Goal: Information Seeking & Learning: Learn about a topic

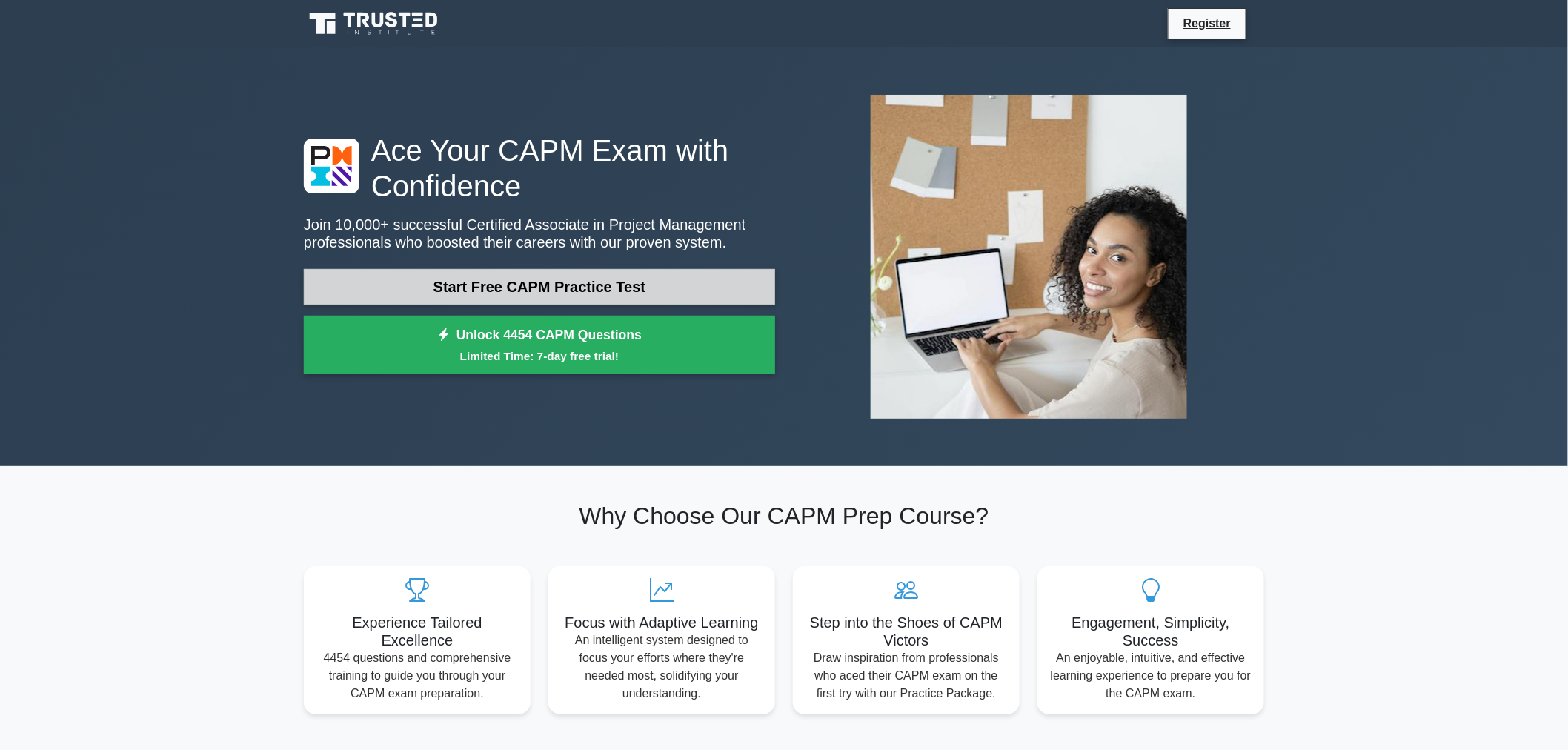
click at [487, 288] on link "Start Free CAPM Practice Test" at bounding box center [539, 286] width 471 height 36
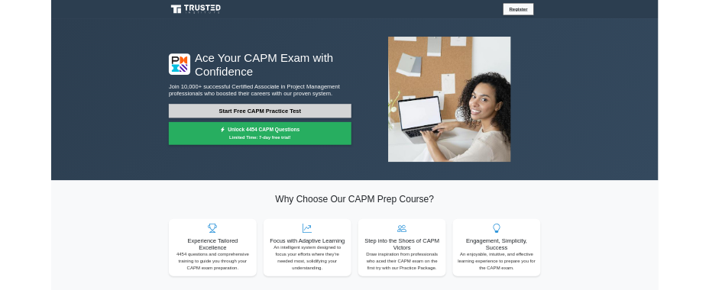
scroll to position [396, 0]
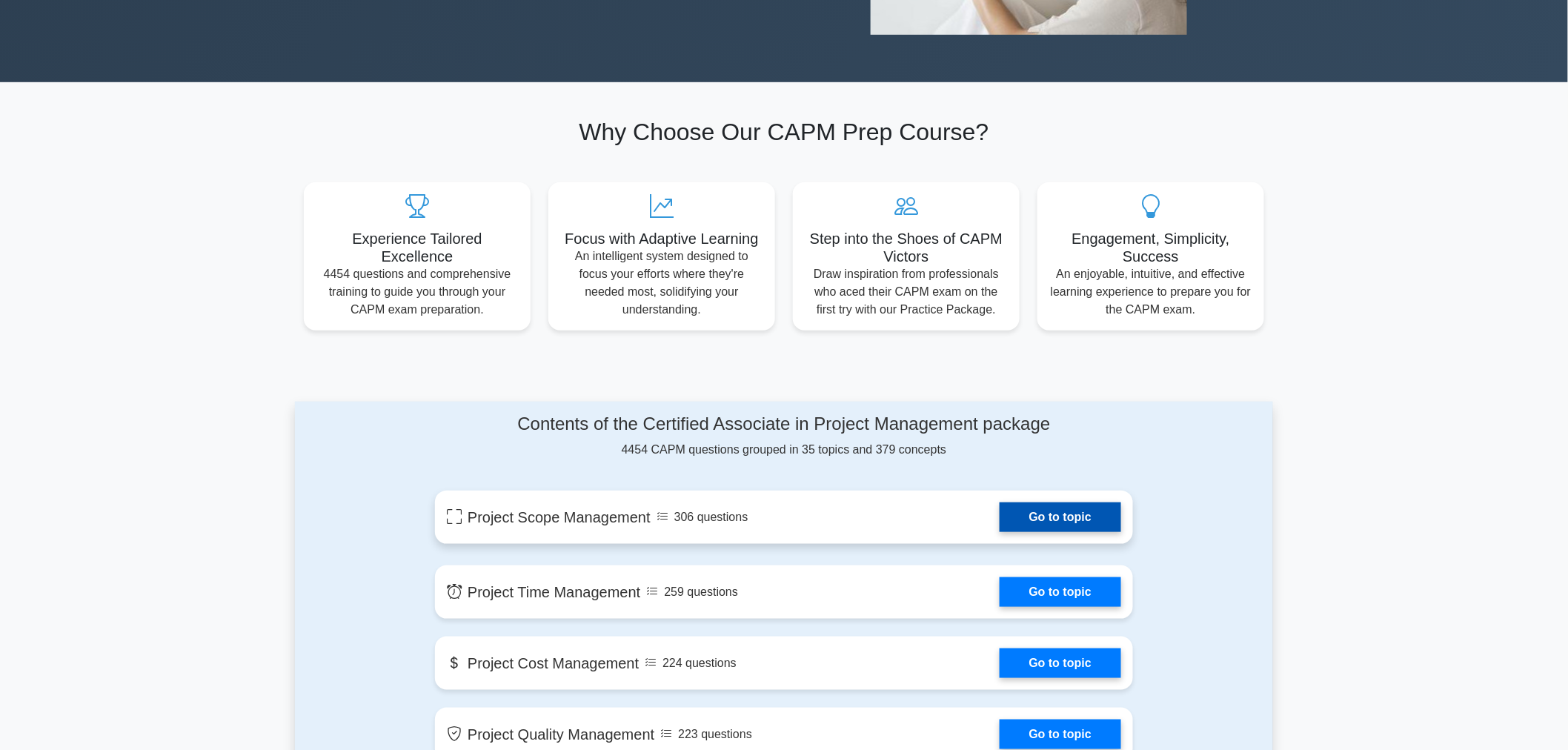
click at [1000, 521] on link "Go to topic" at bounding box center [1060, 517] width 121 height 30
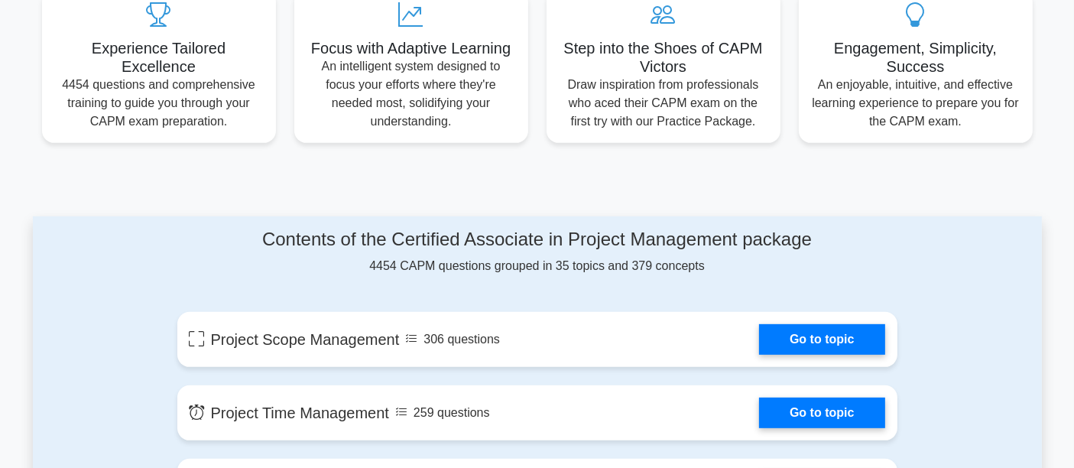
scroll to position [0, 0]
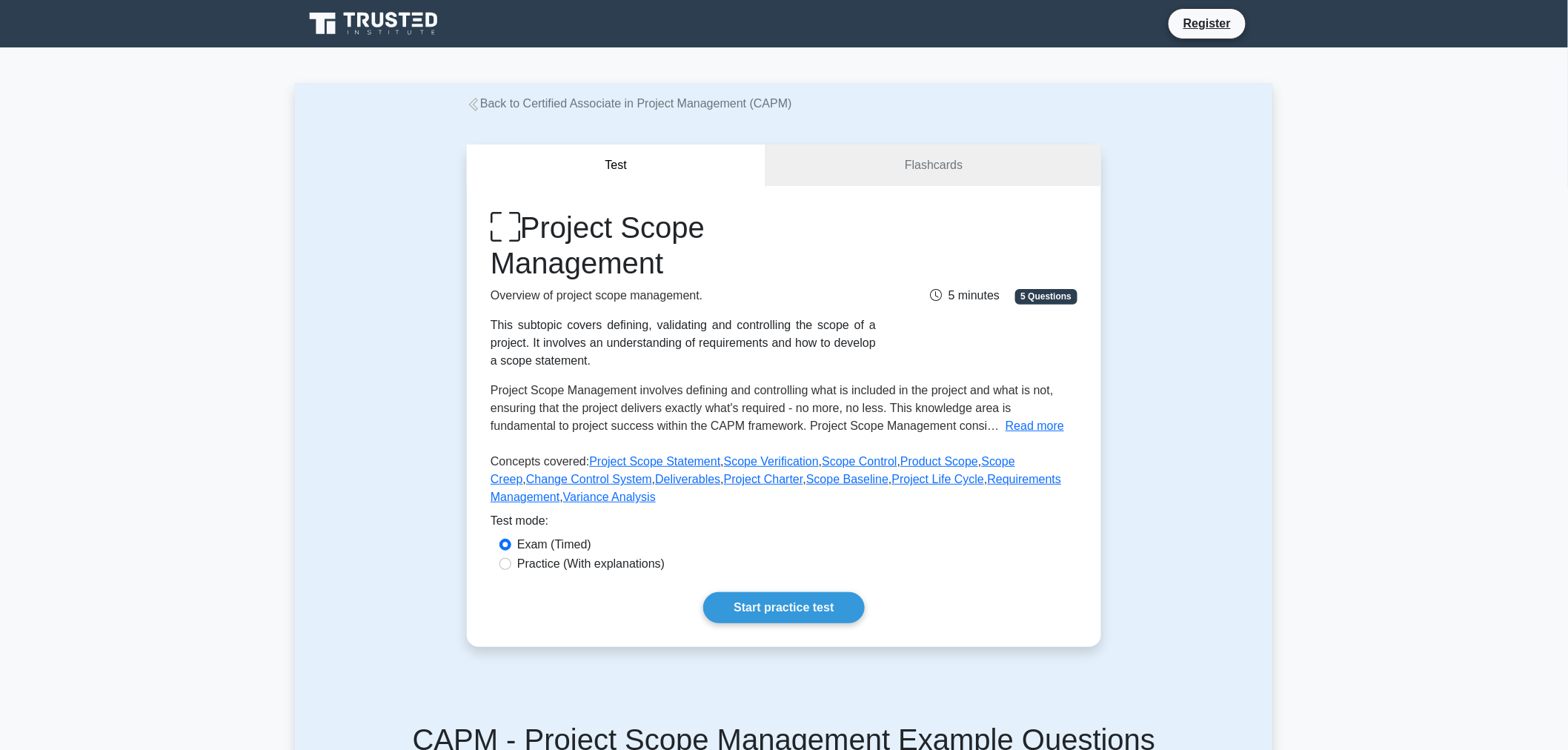
click at [552, 568] on label "Practice (With explanations)" at bounding box center [591, 564] width 147 height 17
click at [511, 568] on input "Practice (With explanations)" at bounding box center [505, 564] width 12 height 12
radio input "true"
